Goal: Find specific page/section: Find specific page/section

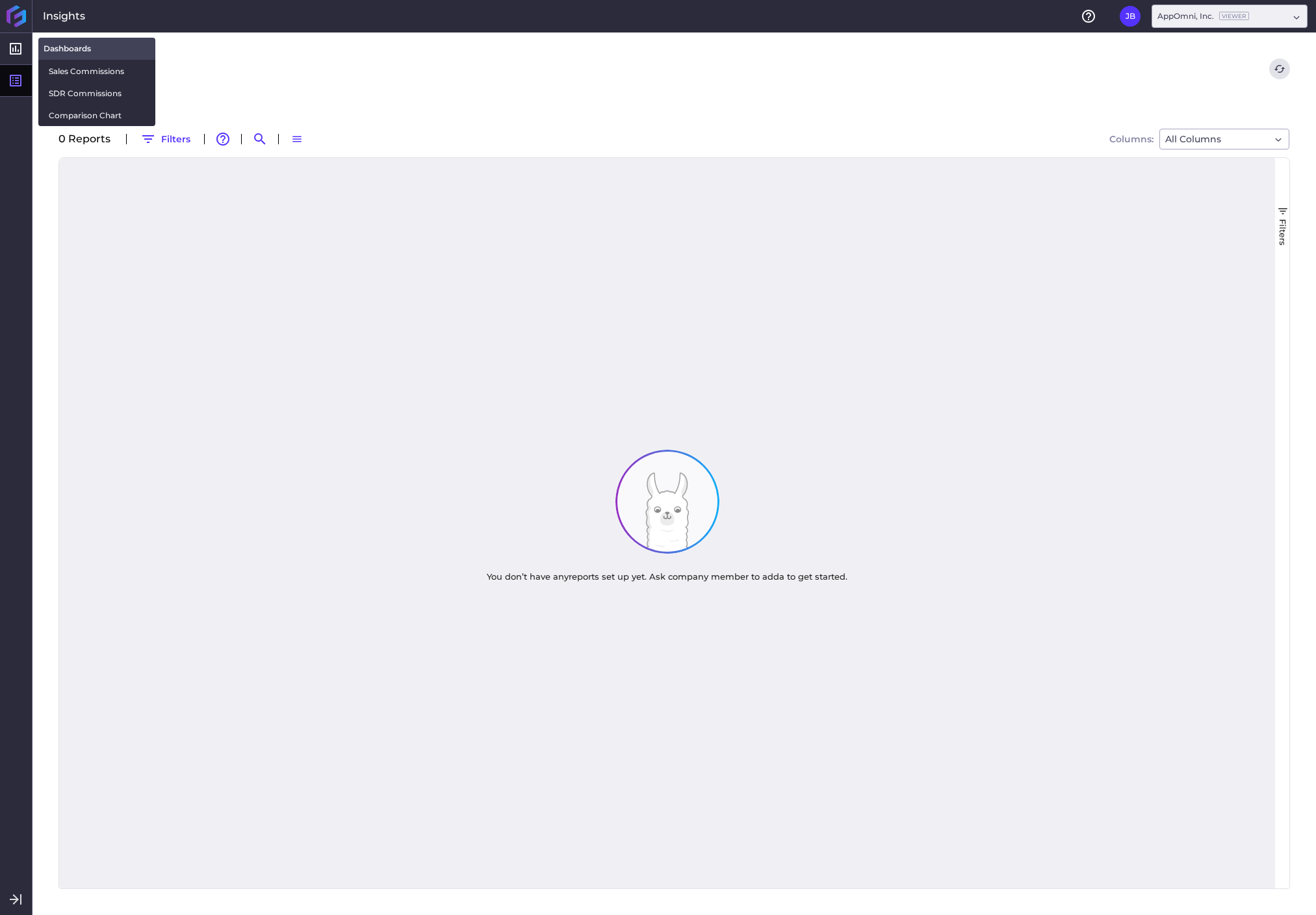
click at [95, 51] on link "Dashboards" at bounding box center [97, 48] width 117 height 22
click at [54, 70] on span "Sales Commissions" at bounding box center [97, 71] width 97 height 14
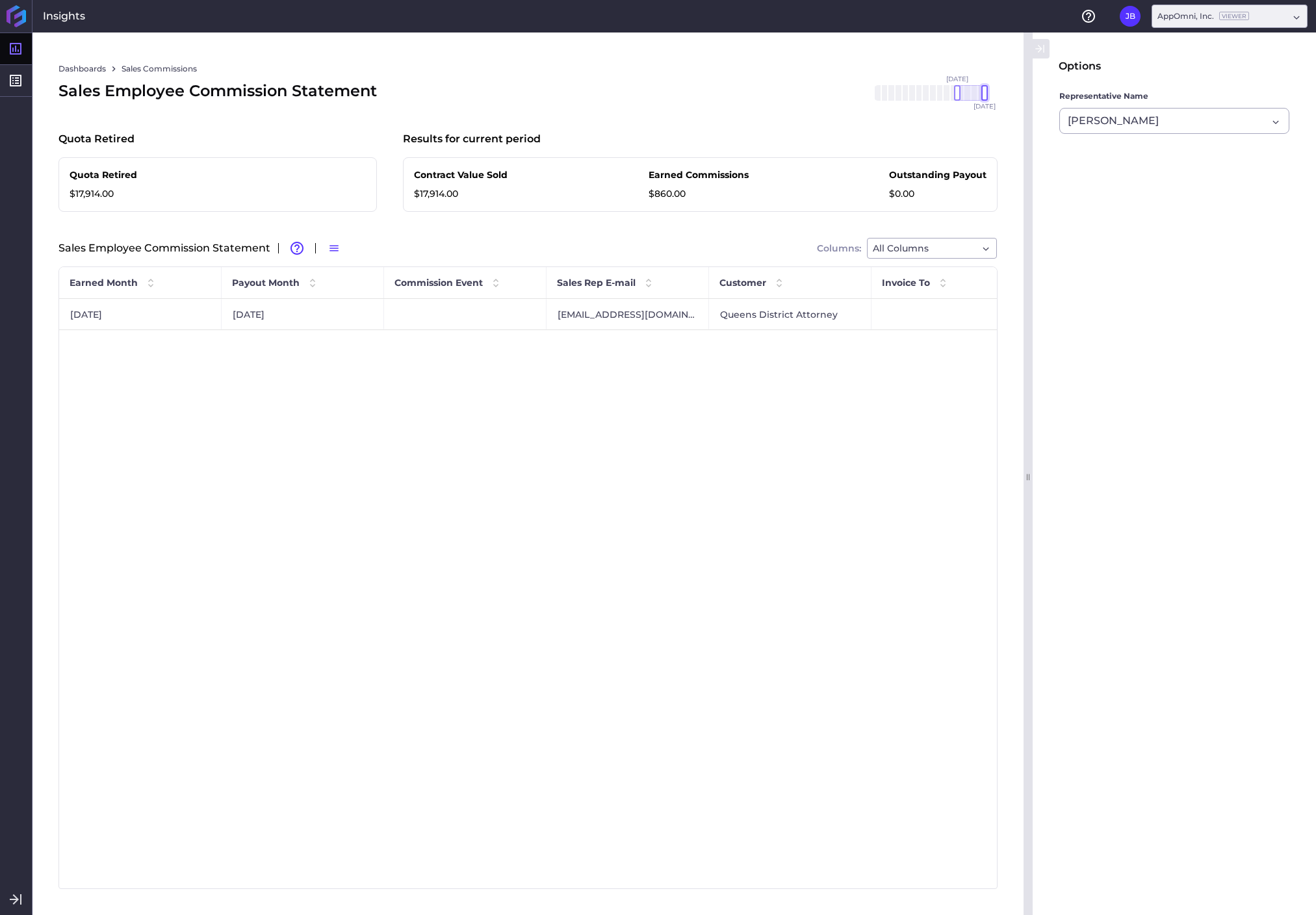
drag, startPoint x: 984, startPoint y: 96, endPoint x: 1000, endPoint y: 92, distance: 16.5
click at [1000, 92] on div "Dashboards Sales Commissions Sales Employee Commission Statement [DATE] Mar '[D…" at bounding box center [528, 474] width 992 height 883
